Goal: Task Accomplishment & Management: Use online tool/utility

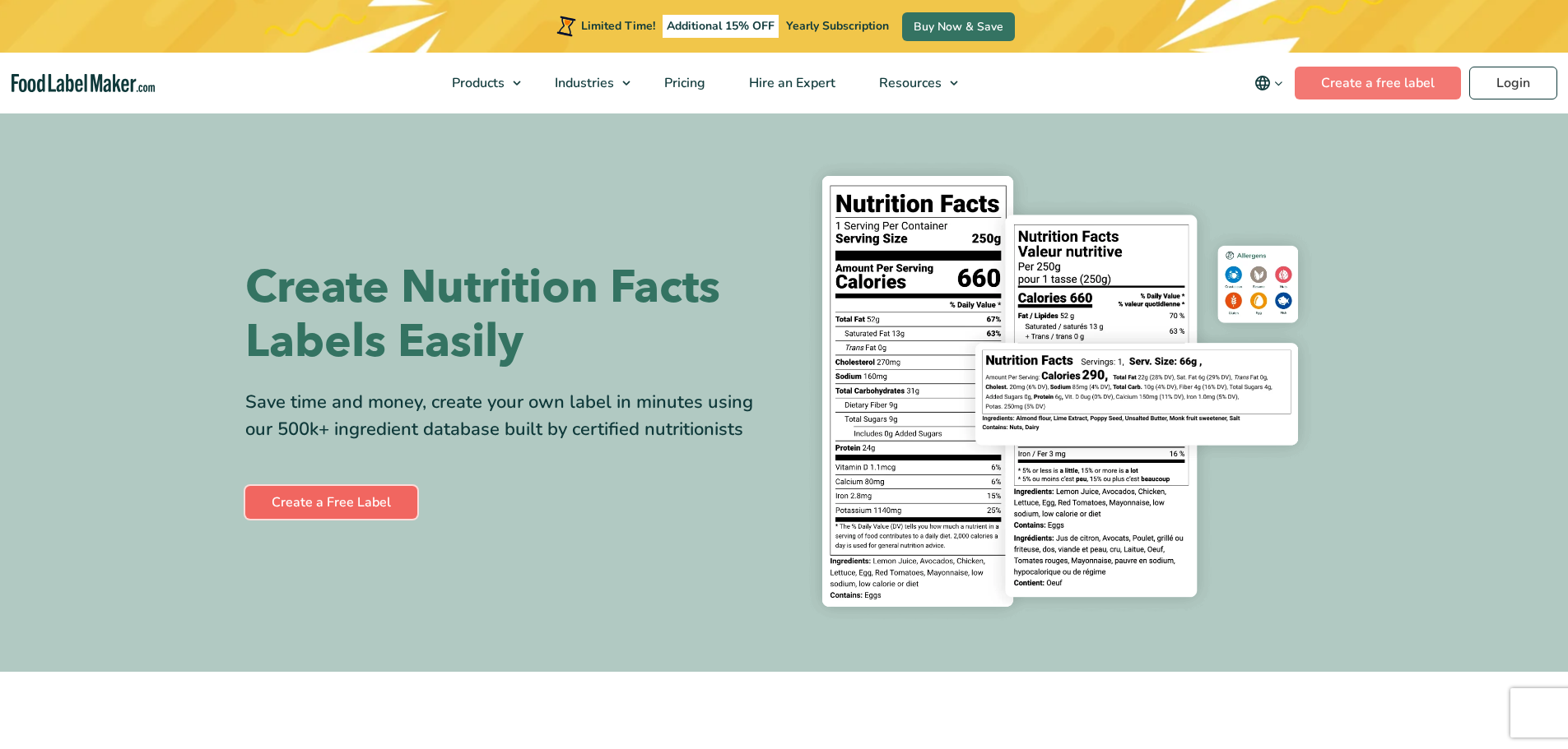
click at [330, 494] on link "Create a Free Label" at bounding box center [331, 502] width 172 height 33
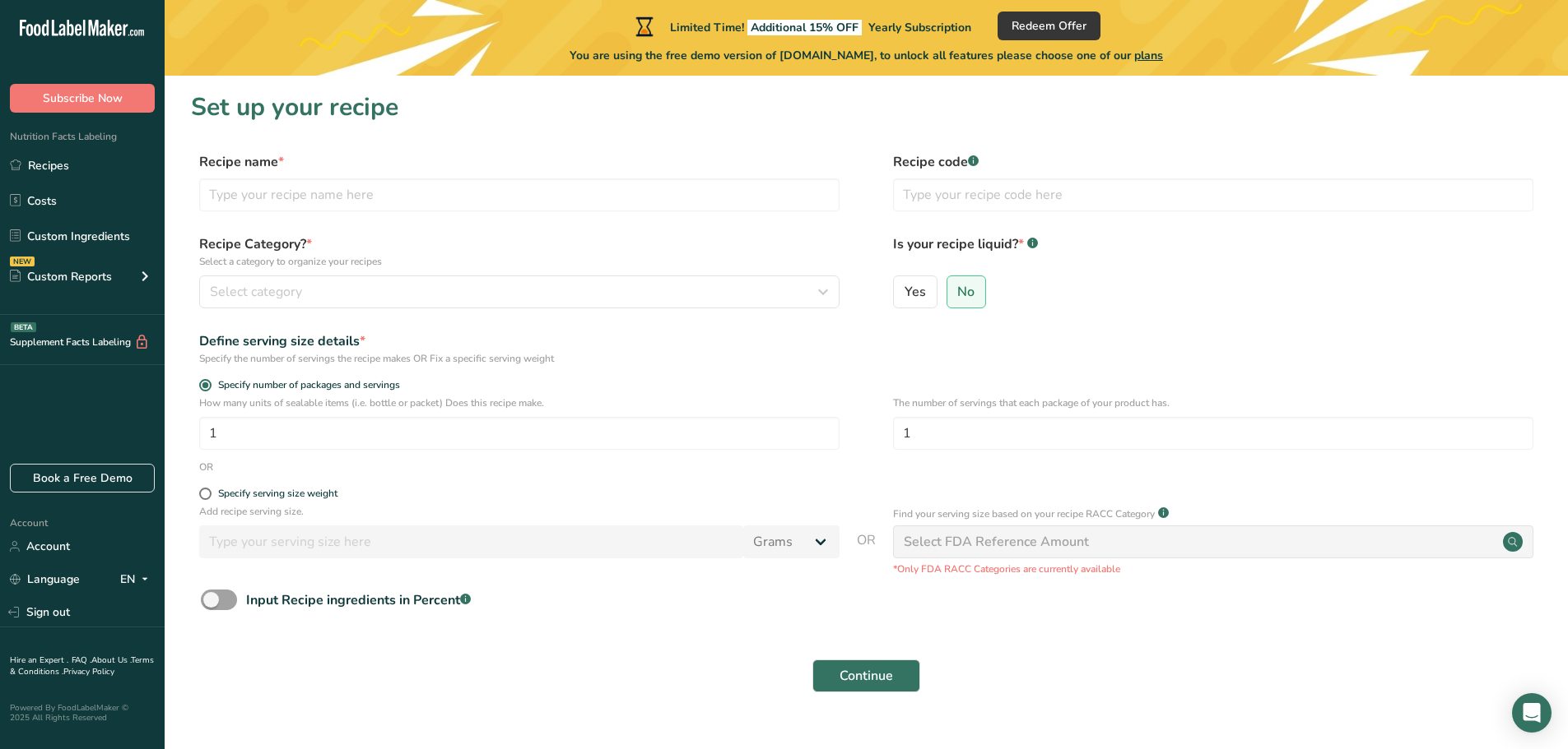
scroll to position [32, 0]
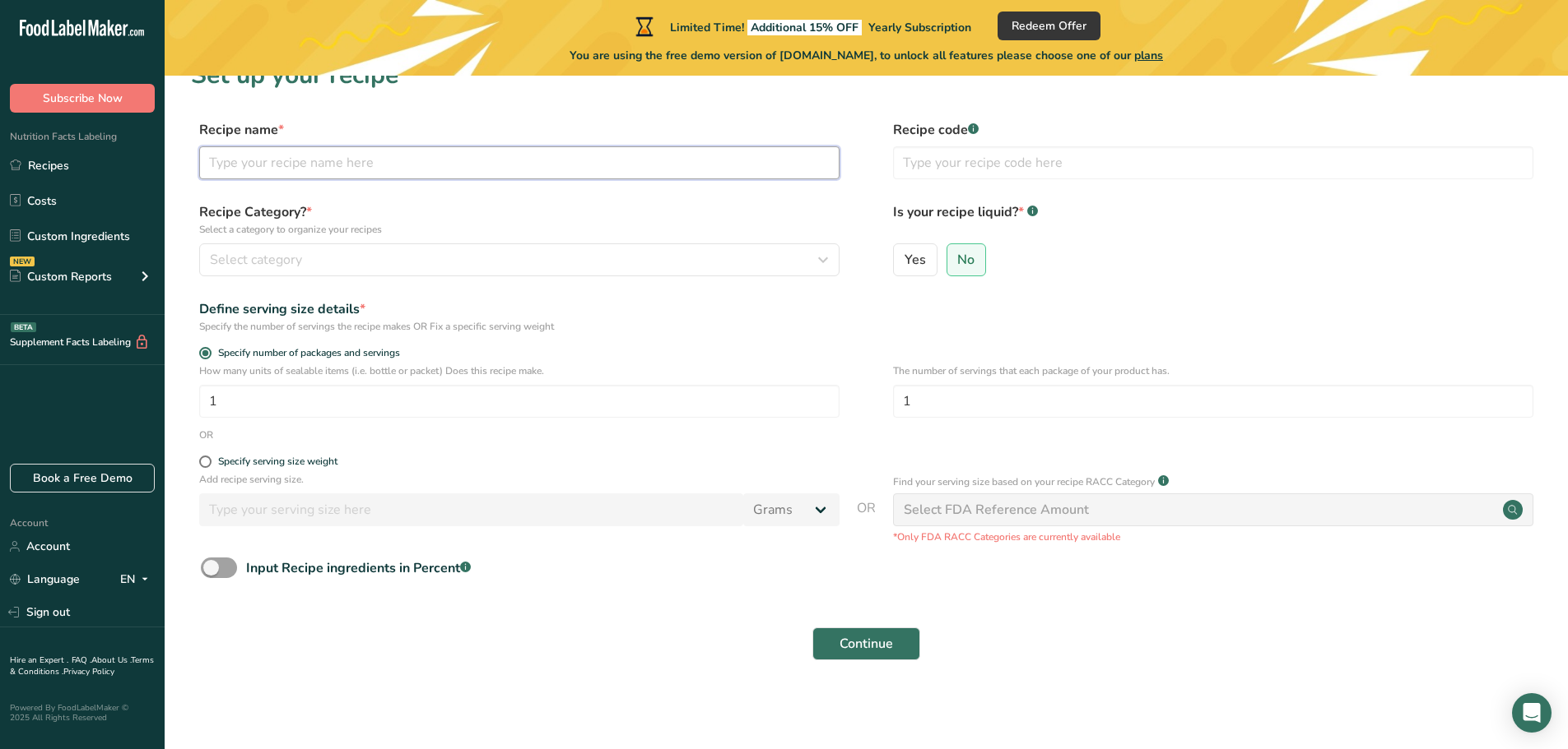
click at [290, 167] on input "text" at bounding box center [520, 163] width 641 height 33
type input "Muffin"
